Goal: Navigation & Orientation: Find specific page/section

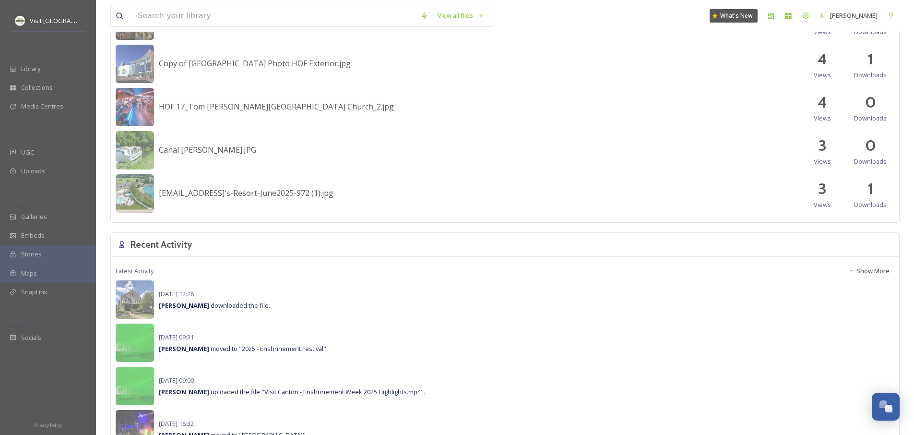
scroll to position [570, 0]
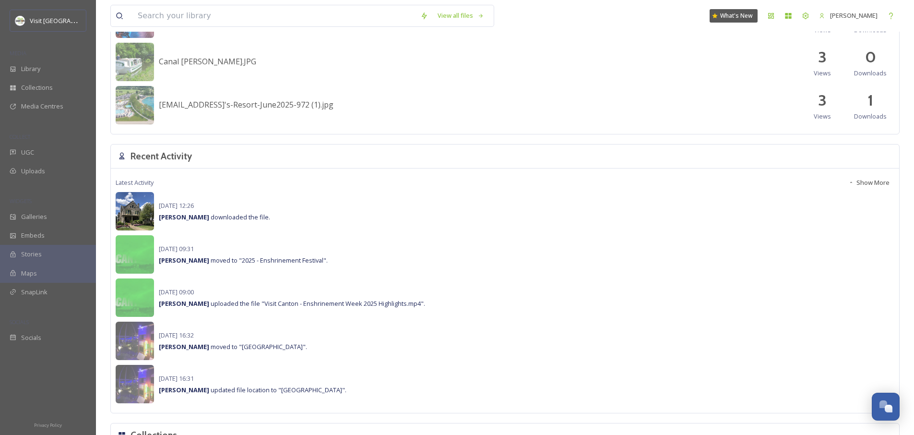
click at [142, 205] on img at bounding box center [135, 211] width 38 height 38
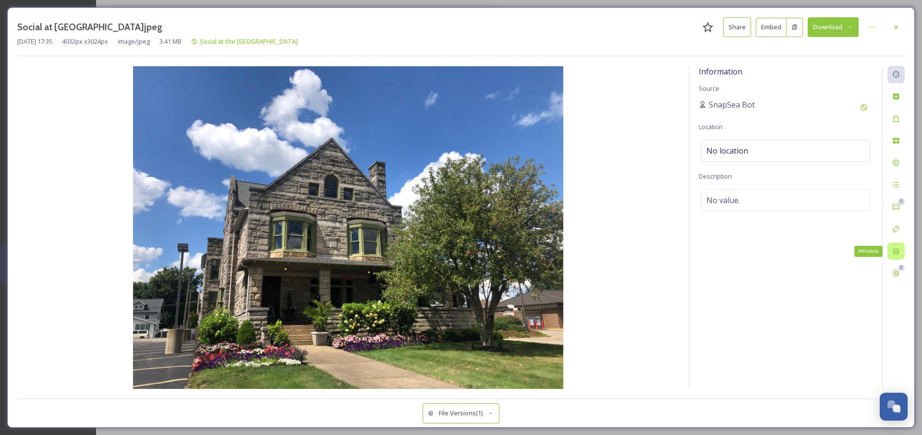
click at [891, 243] on div "Metadata" at bounding box center [895, 250] width 17 height 17
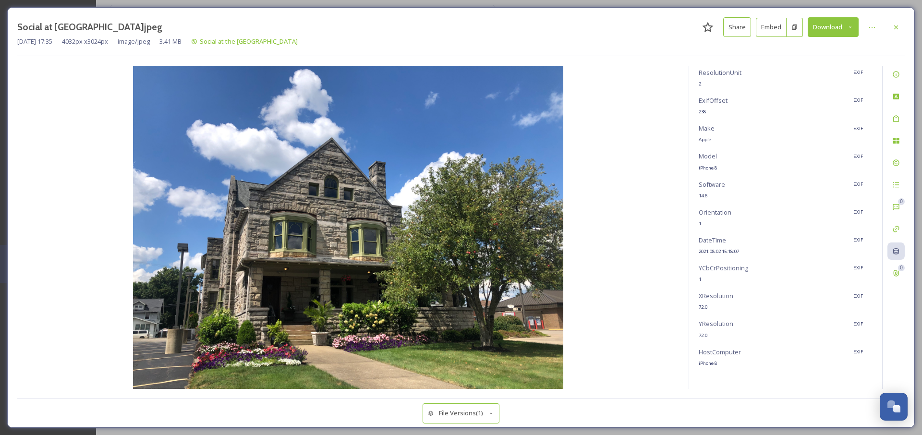
scroll to position [102, 0]
click at [401, 234] on img at bounding box center [347, 227] width 661 height 323
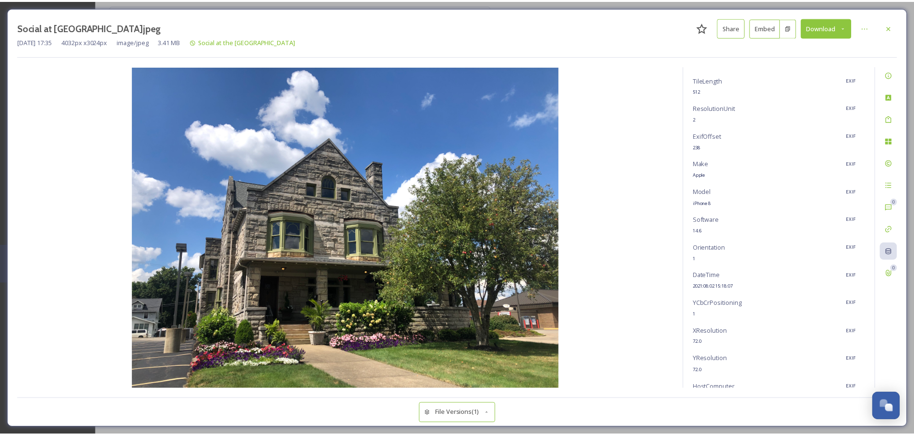
scroll to position [0, 0]
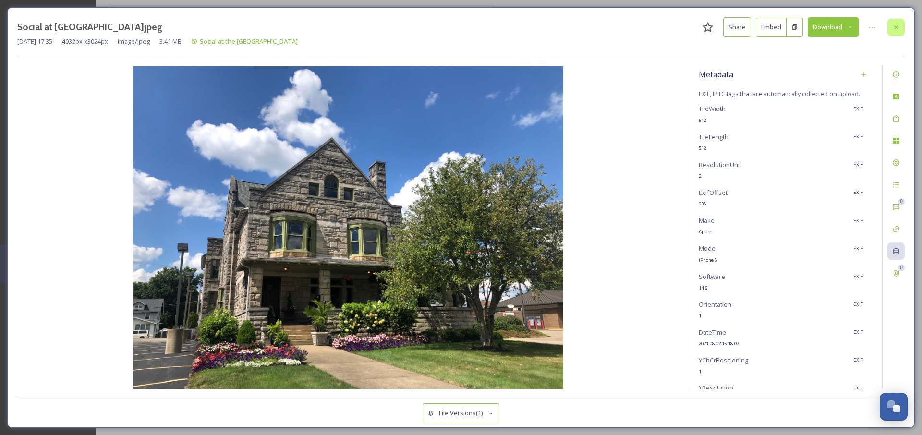
click at [899, 31] on icon at bounding box center [896, 28] width 8 height 8
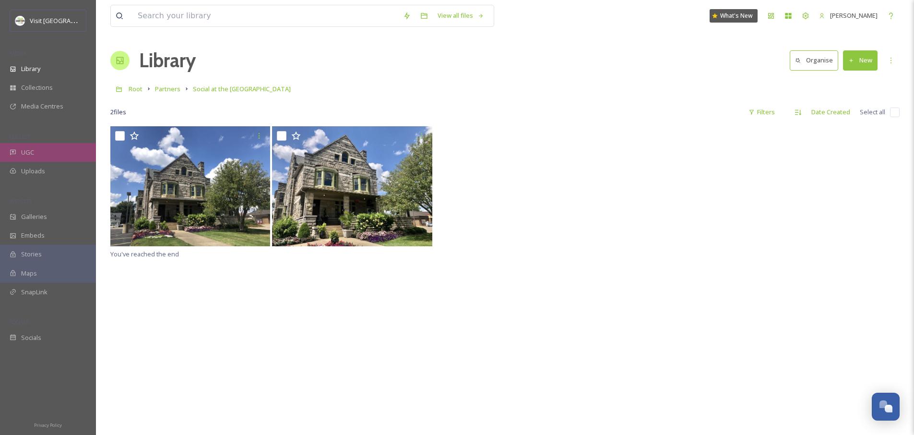
click at [43, 153] on div "UGC" at bounding box center [48, 152] width 96 height 19
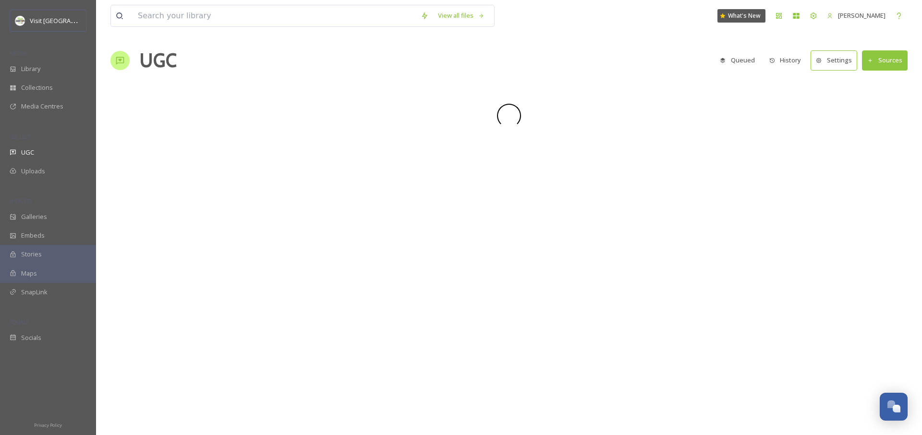
click at [39, 166] on div "Uploads" at bounding box center [48, 171] width 96 height 19
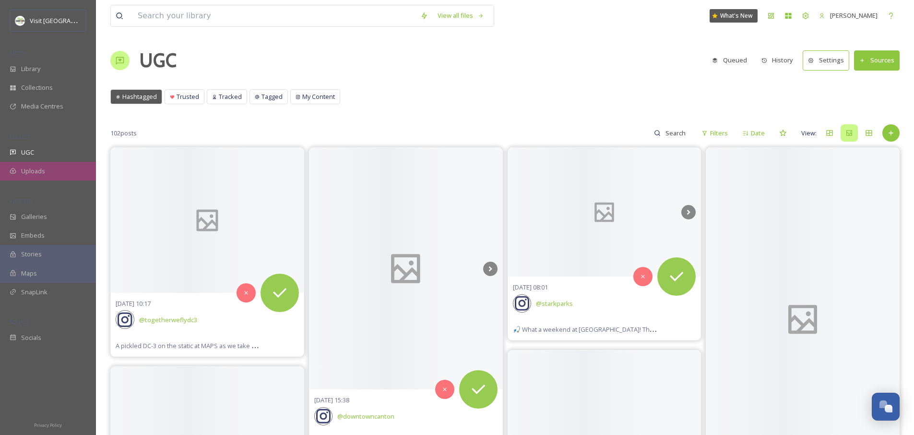
click at [62, 168] on div "Uploads" at bounding box center [48, 171] width 96 height 19
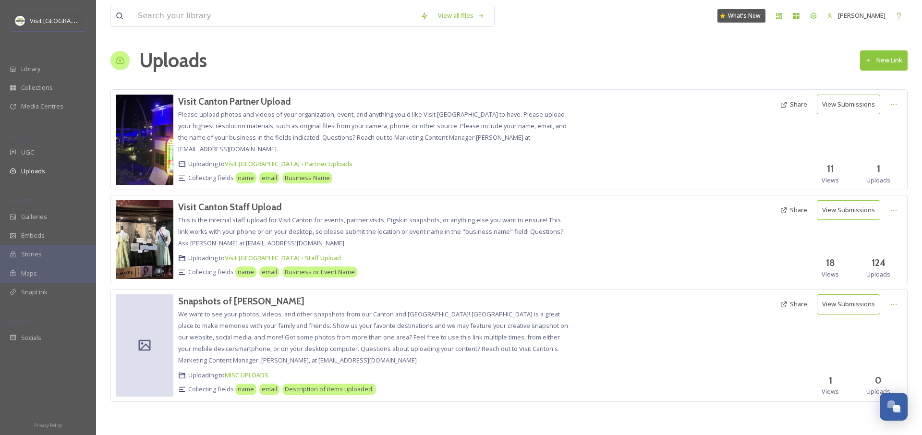
click at [225, 218] on span "This is the internal staff upload for Visit Canton for events, partner visits, …" at bounding box center [370, 232] width 385 height 32
click at [227, 209] on h3 "Visit Canton Staff Upload" at bounding box center [230, 207] width 104 height 12
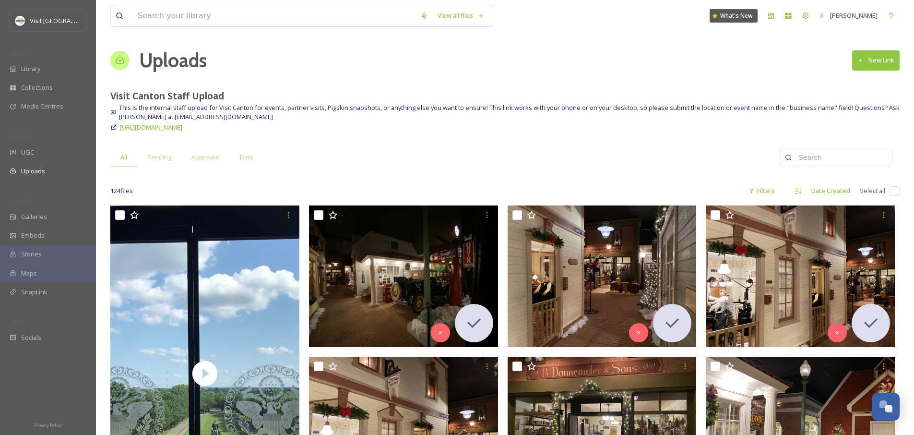
click at [209, 159] on span "Approved" at bounding box center [206, 157] width 28 height 9
click at [237, 152] on div "Data" at bounding box center [246, 157] width 33 height 20
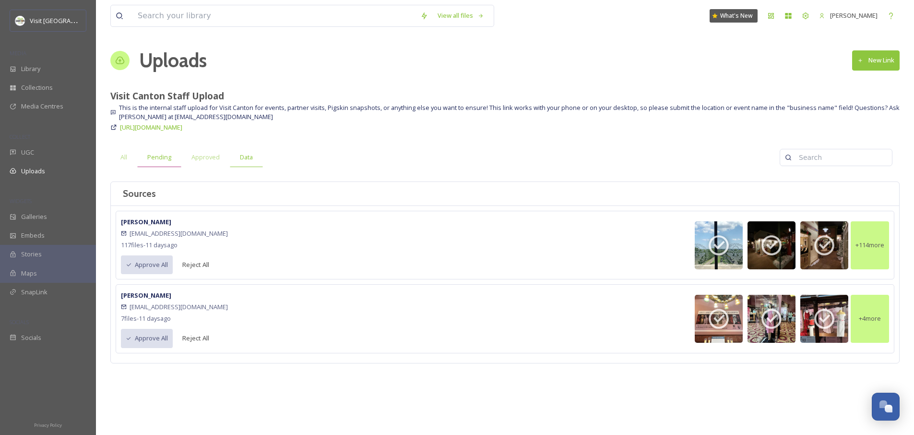
click at [151, 159] on span "Pending" at bounding box center [159, 157] width 24 height 9
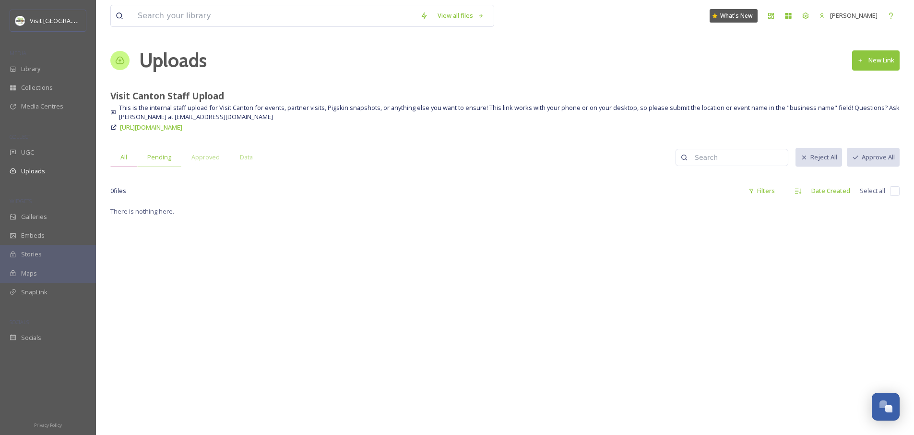
click at [125, 159] on span "All" at bounding box center [123, 157] width 7 height 9
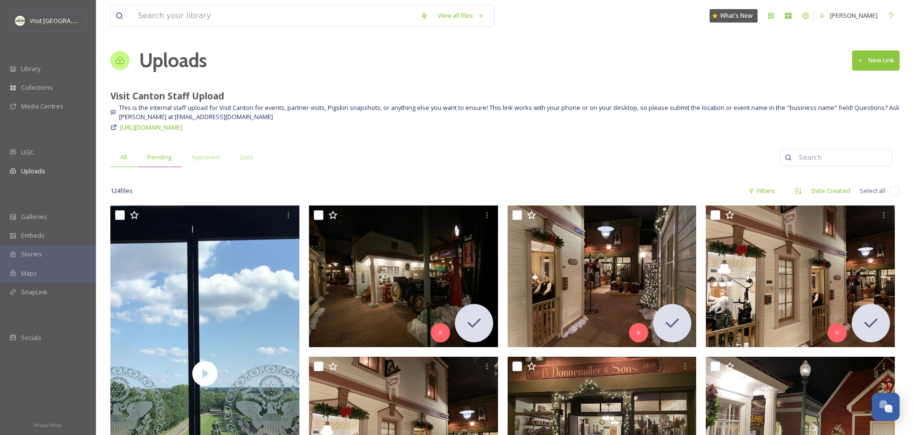
click at [155, 161] on span "Pending" at bounding box center [159, 157] width 24 height 9
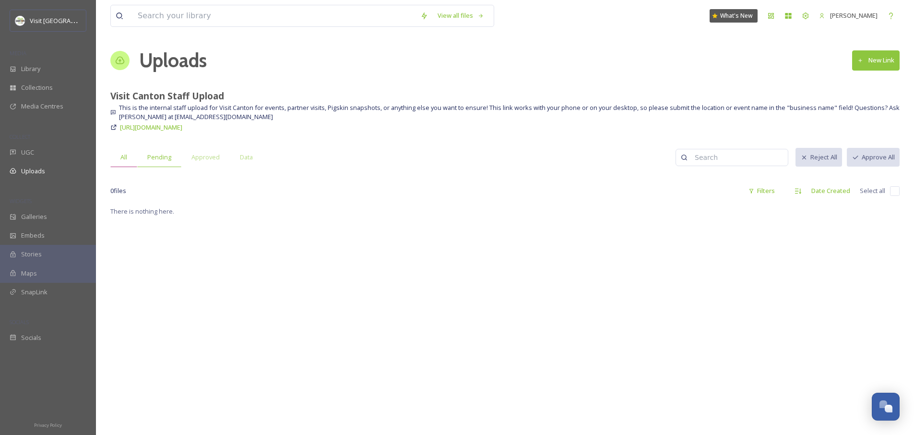
click at [132, 163] on div "All" at bounding box center [123, 157] width 27 height 20
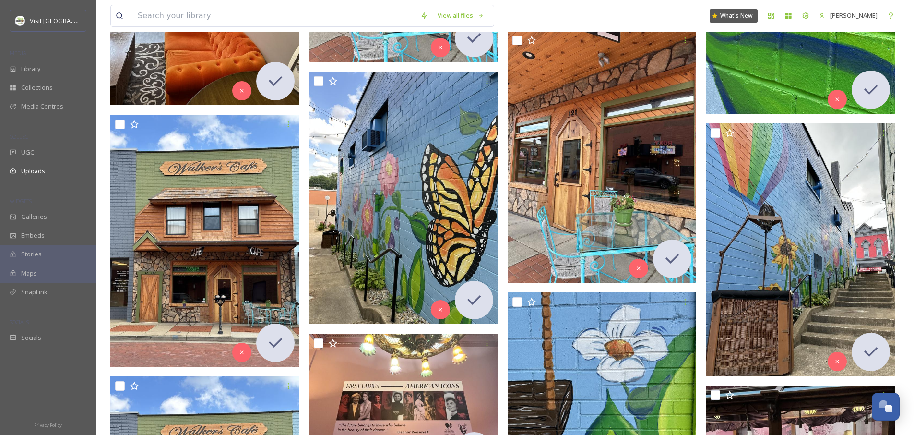
scroll to position [5891, 0]
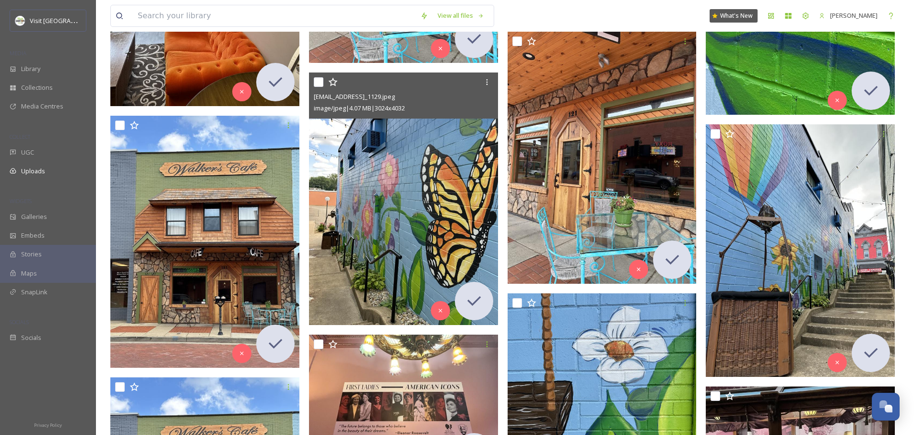
click at [328, 195] on img at bounding box center [403, 199] width 189 height 252
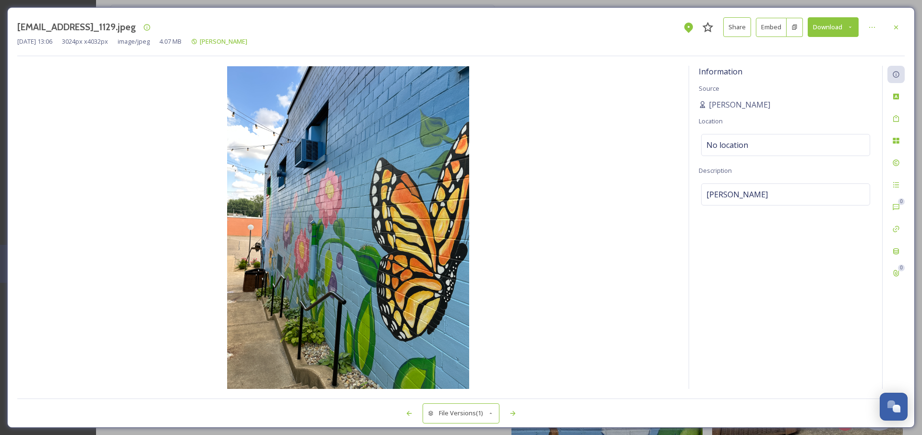
drag, startPoint x: 892, startPoint y: 25, endPoint x: 887, endPoint y: 31, distance: 7.8
click at [893, 25] on icon at bounding box center [896, 28] width 8 height 8
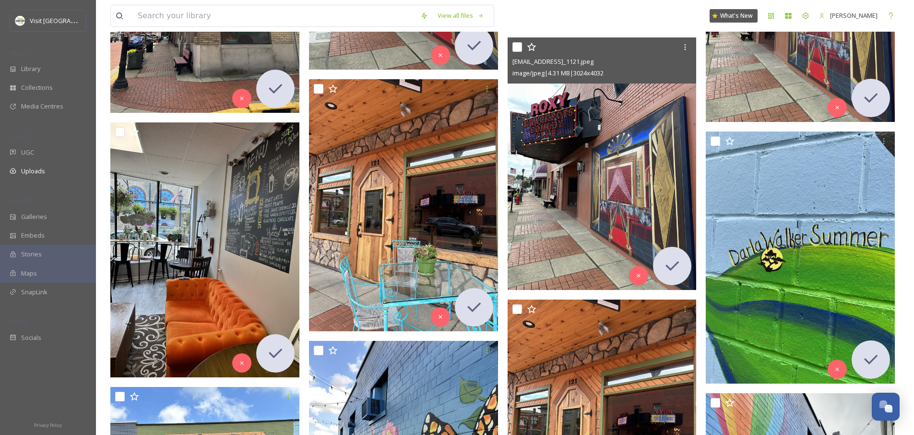
scroll to position [5664, 0]
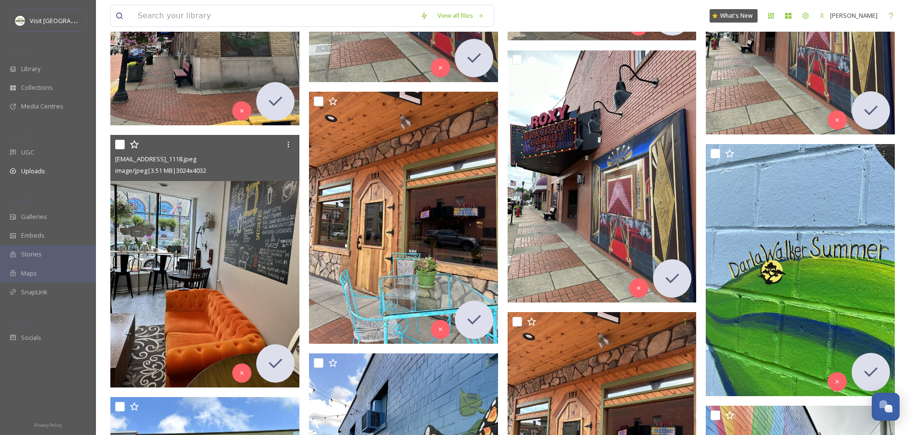
click at [220, 222] on img at bounding box center [204, 261] width 189 height 252
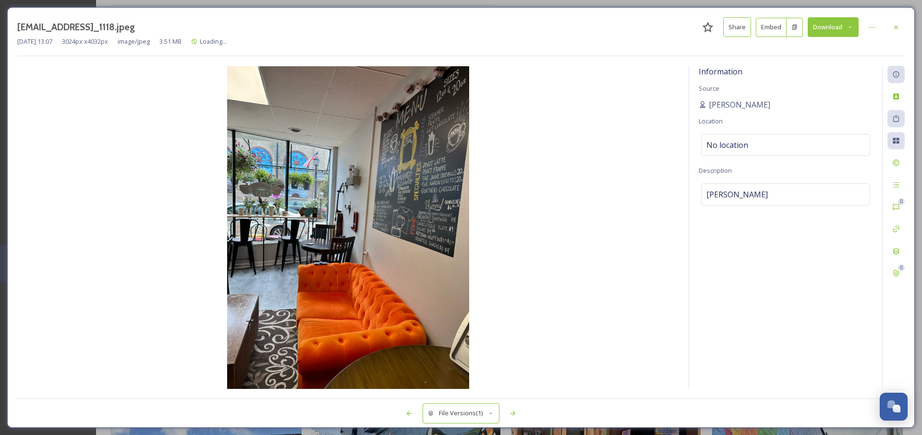
click at [452, 170] on img at bounding box center [347, 227] width 661 height 323
click at [354, 203] on img at bounding box center [347, 227] width 661 height 323
click at [895, 27] on icon at bounding box center [896, 27] width 4 height 4
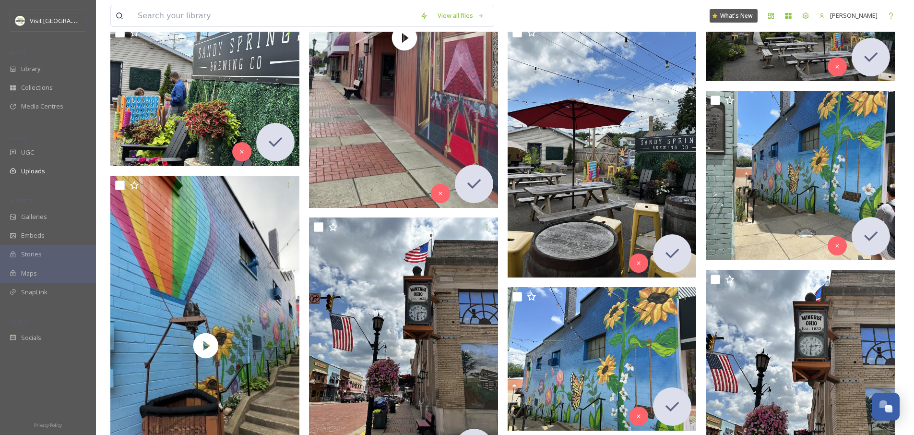
scroll to position [4681, 0]
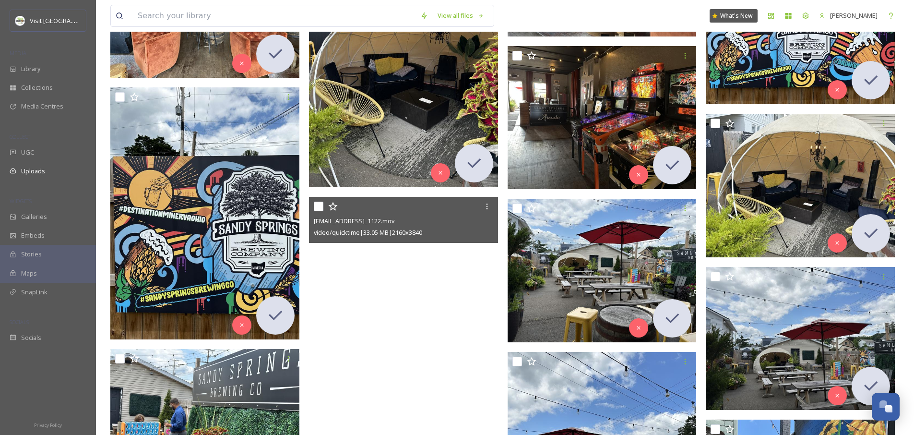
click at [348, 264] on video "ext_1757696847.592705_TonjaM@VisitCanton.com-IMG_1122.mov" at bounding box center [403, 365] width 189 height 336
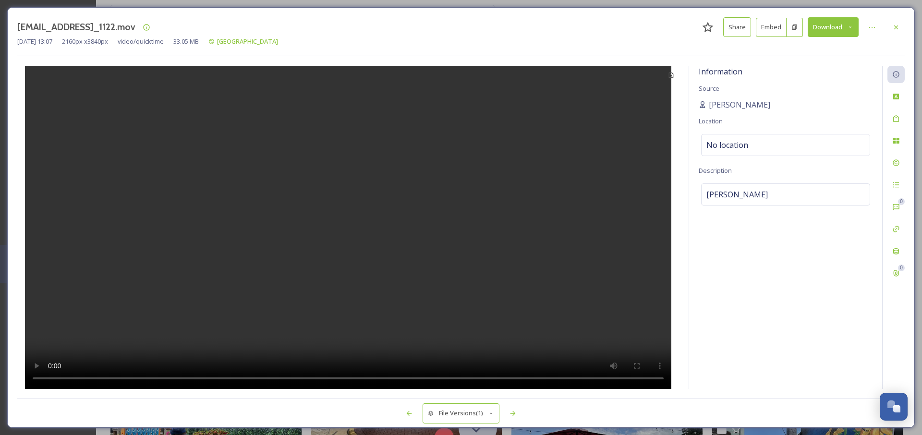
click at [904, 22] on div "[EMAIL_ADDRESS]_1122.mov Share Embed Download [DATE] 13:07 2160 px x 3840 px vi…" at bounding box center [460, 217] width 907 height 420
click at [900, 26] on div at bounding box center [895, 27] width 17 height 17
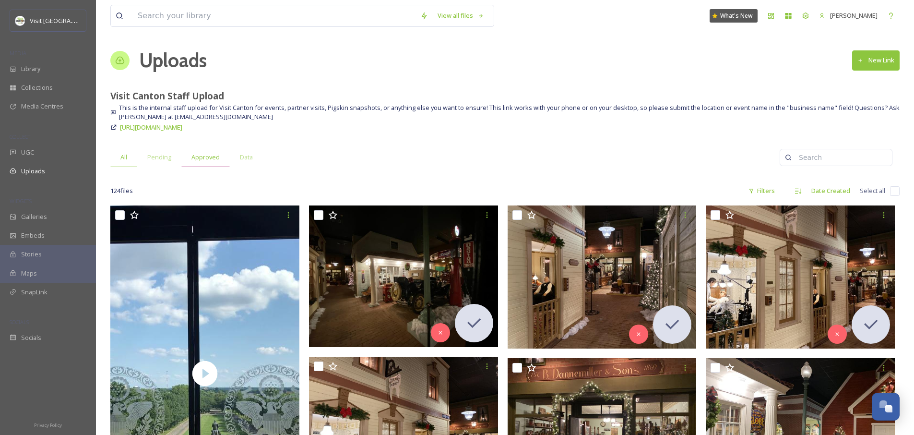
click at [214, 161] on span "Approved" at bounding box center [206, 157] width 28 height 9
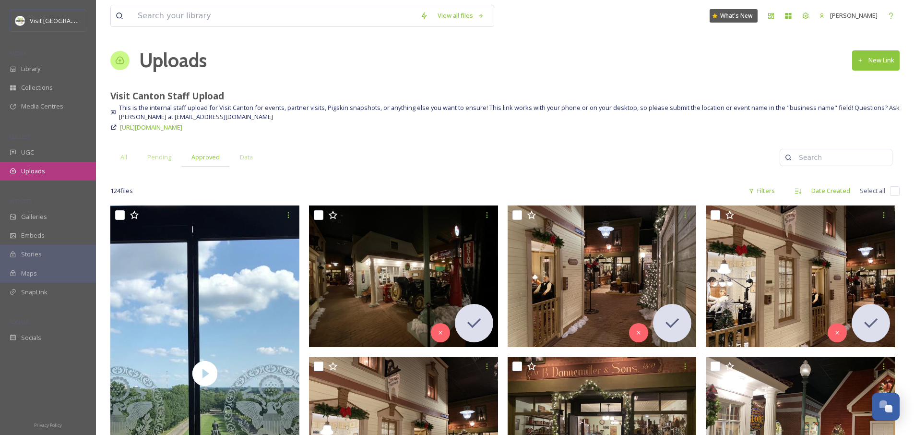
scroll to position [2, 0]
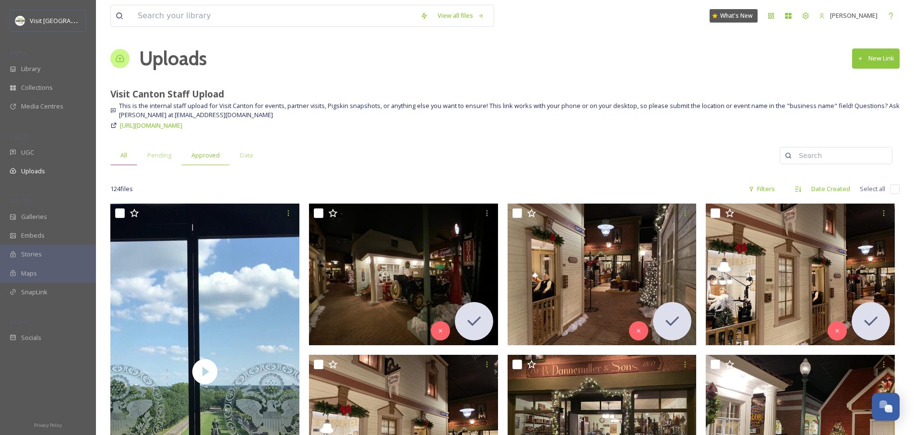
click at [120, 151] on div "All" at bounding box center [123, 155] width 27 height 20
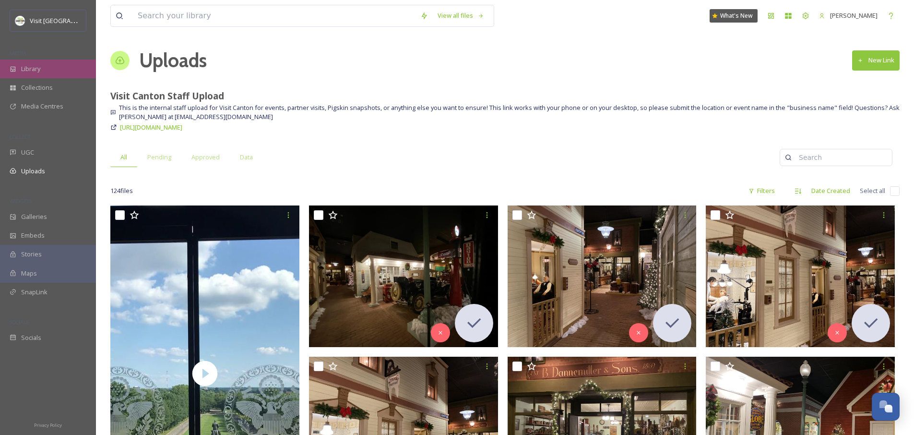
click at [52, 77] on div "Library" at bounding box center [48, 69] width 96 height 19
